Goal: Information Seeking & Learning: Learn about a topic

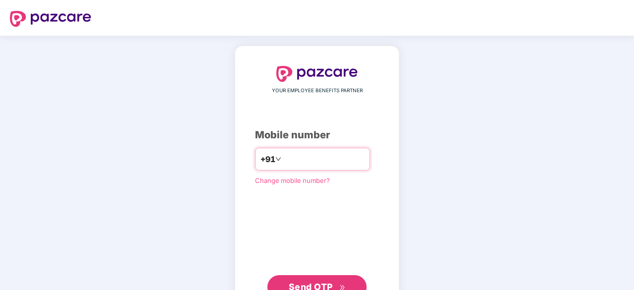
click at [313, 153] on input "number" at bounding box center [323, 159] width 81 height 16
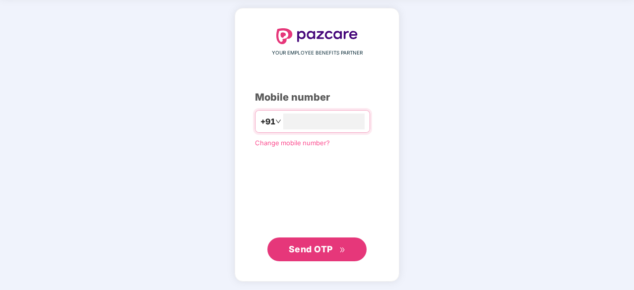
type input "**********"
click at [315, 245] on span "Send OTP" at bounding box center [311, 250] width 44 height 10
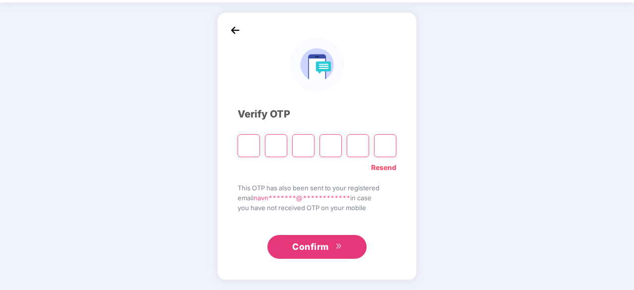
scroll to position [33, 0]
type input "*"
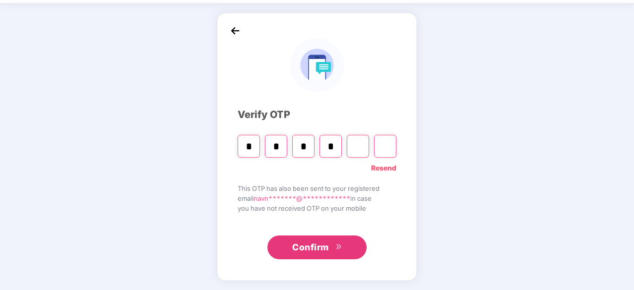
type input "*"
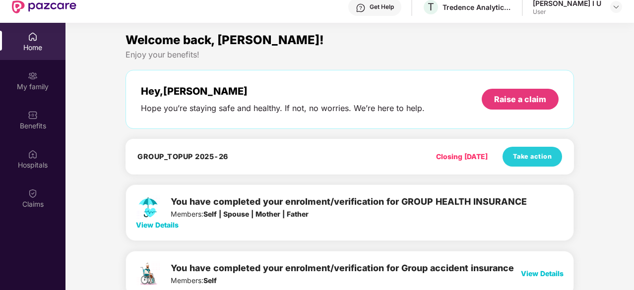
click at [165, 226] on span "View Details" at bounding box center [157, 225] width 43 height 8
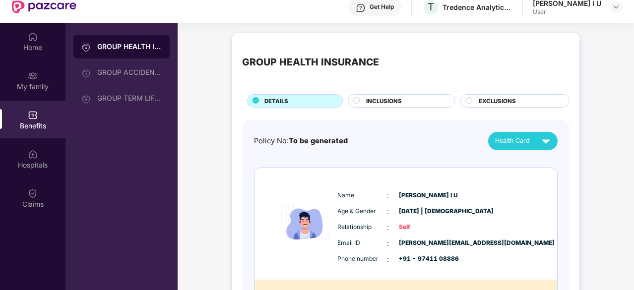
click at [376, 97] on span "INCLUSIONS" at bounding box center [384, 101] width 36 height 9
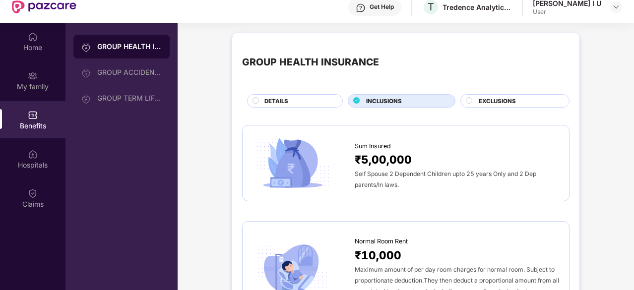
click at [482, 104] on span "EXCLUSIONS" at bounding box center [497, 101] width 37 height 9
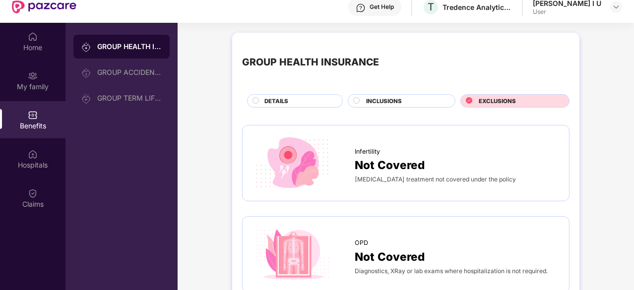
click at [267, 100] on span "DETAILS" at bounding box center [276, 101] width 24 height 9
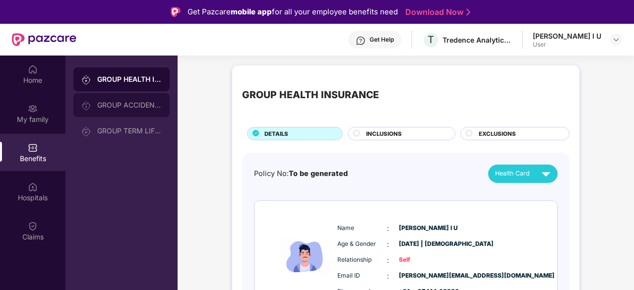
click at [133, 108] on div "GROUP ACCIDENTAL INSURANCE" at bounding box center [129, 105] width 64 height 8
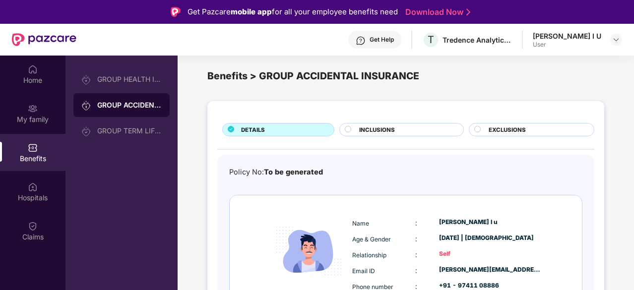
scroll to position [57, 0]
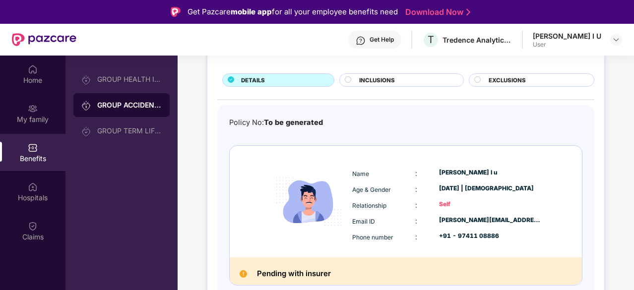
click at [379, 76] on span "INCLUSIONS" at bounding box center [377, 80] width 36 height 9
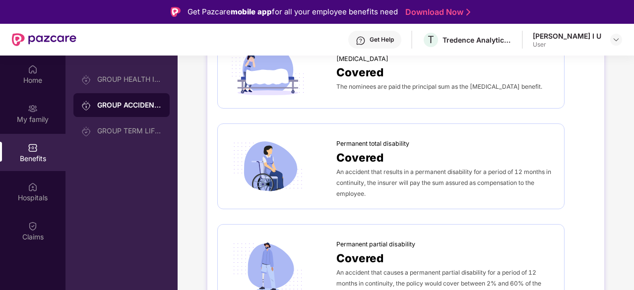
scroll to position [0, 0]
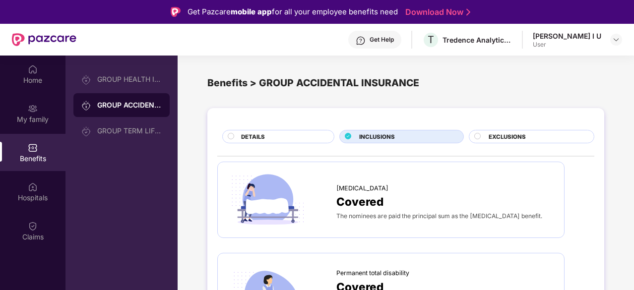
click at [256, 140] on span "DETAILS" at bounding box center [253, 136] width 24 height 9
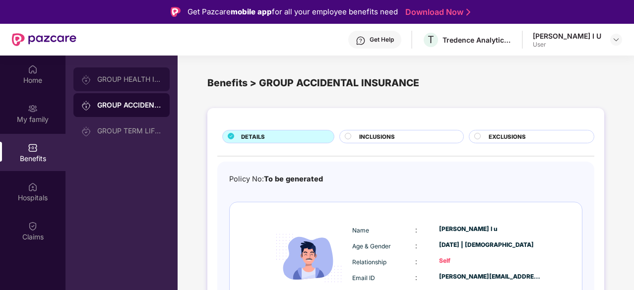
click at [126, 82] on div "GROUP HEALTH INSURANCE" at bounding box center [129, 79] width 64 height 8
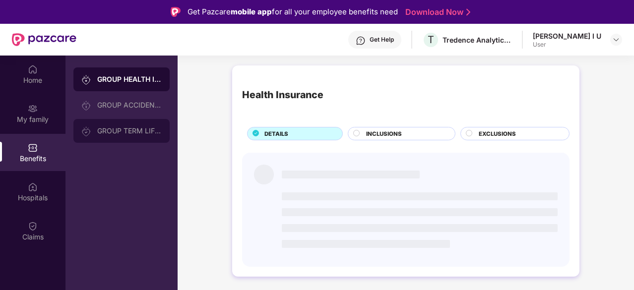
click at [116, 128] on div "GROUP TERM LIFE INSURANCE" at bounding box center [129, 131] width 64 height 8
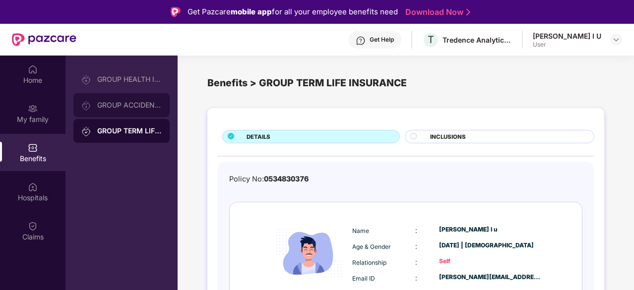
click at [123, 101] on div "GROUP ACCIDENTAL INSURANCE" at bounding box center [129, 105] width 64 height 8
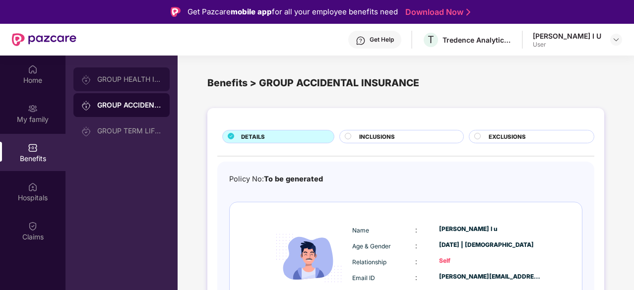
click at [123, 82] on div "GROUP HEALTH INSURANCE" at bounding box center [129, 79] width 64 height 8
